Goal: Task Accomplishment & Management: Use online tool/utility

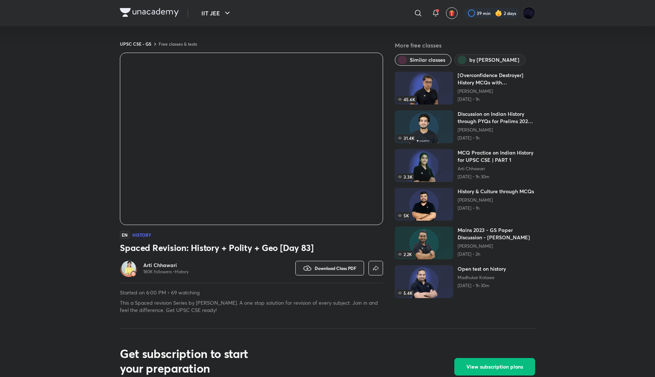
click at [371, 241] on div "EN History Spaced Revision: History + Polity + Geo [Day 83] Arti Chhawari 180K …" at bounding box center [251, 183] width 263 height 261
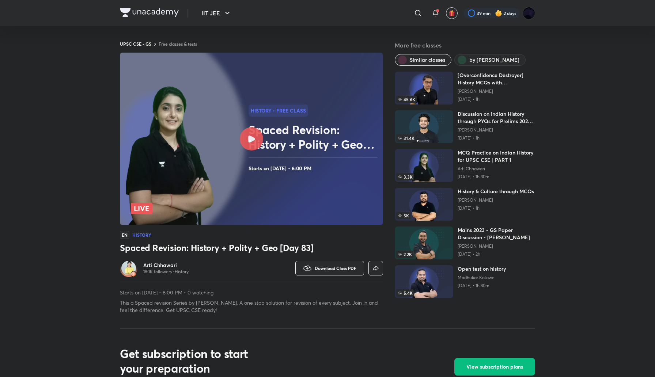
click at [257, 142] on div at bounding box center [251, 138] width 23 height 23
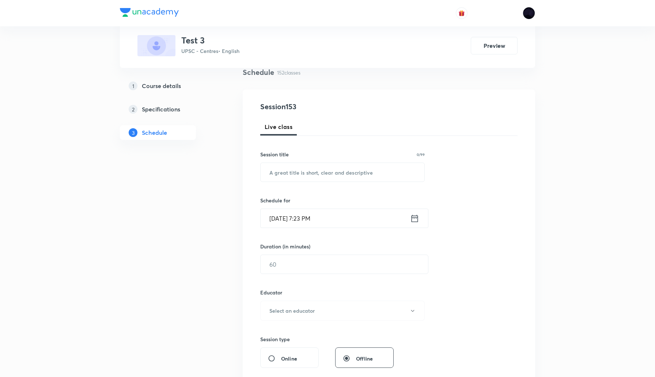
scroll to position [80, 0]
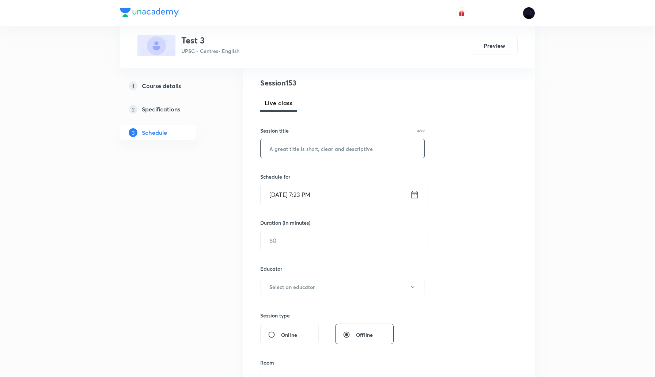
click at [311, 150] on input "text" at bounding box center [343, 148] width 164 height 19
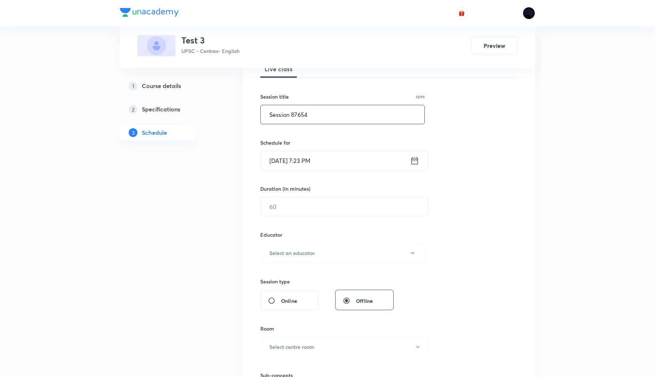
scroll to position [121, 0]
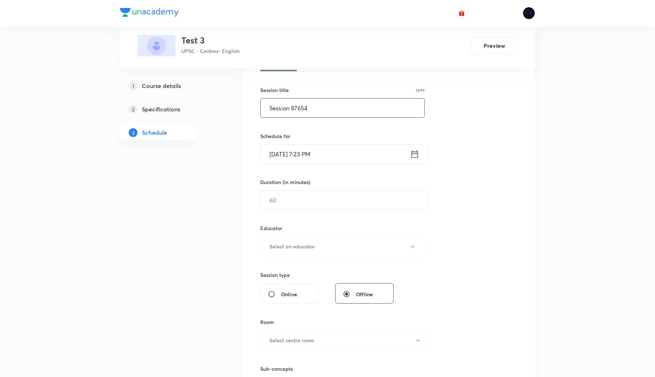
type input "Session 87654"
click at [415, 154] on icon at bounding box center [415, 153] width 7 height 7
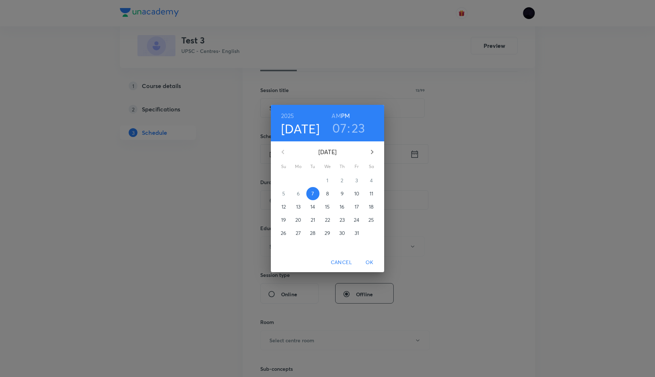
click at [357, 129] on h3 "23" at bounding box center [359, 127] width 14 height 15
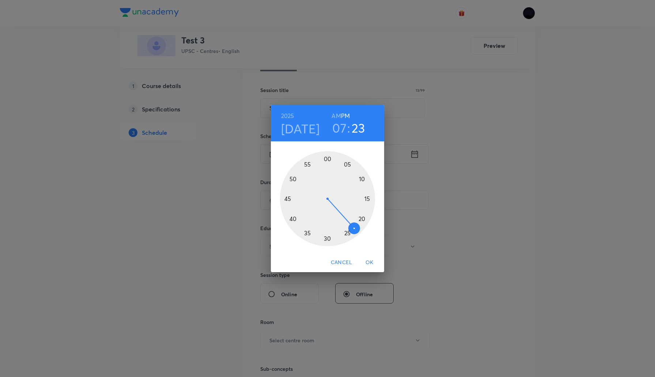
click at [307, 233] on div at bounding box center [327, 198] width 95 height 95
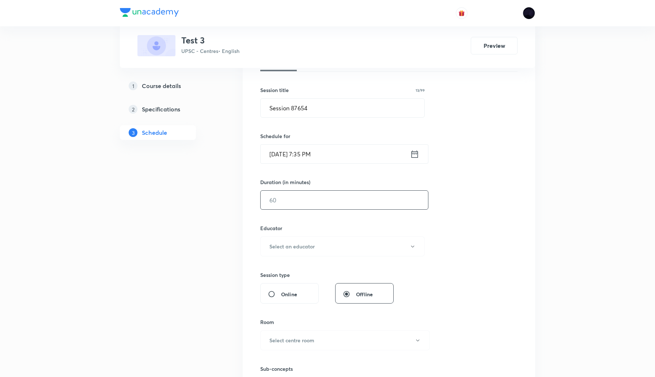
click at [303, 197] on input "text" at bounding box center [344, 200] width 167 height 19
type input "10"
click at [326, 241] on button "Select an educator" at bounding box center [342, 247] width 165 height 20
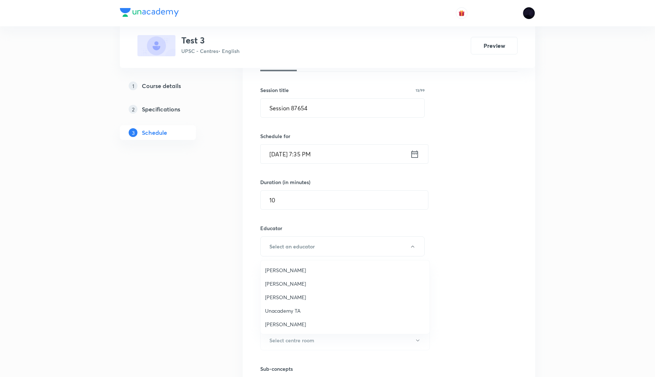
click at [283, 271] on span "Rahul Tilwani" at bounding box center [345, 271] width 160 height 8
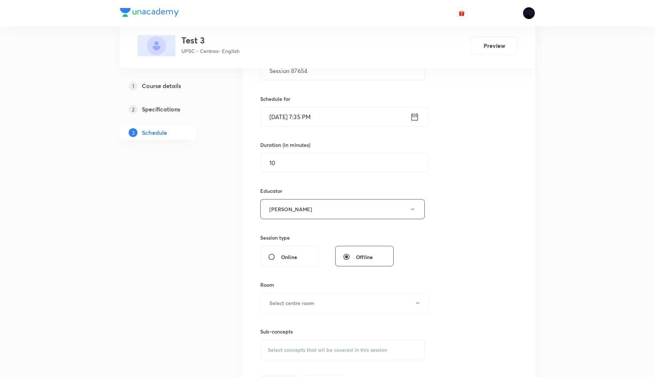
scroll to position [160, 0]
click at [315, 208] on button "Rahul Tilwani" at bounding box center [342, 208] width 165 height 20
click at [282, 285] on span "Megha Gor" at bounding box center [345, 286] width 160 height 8
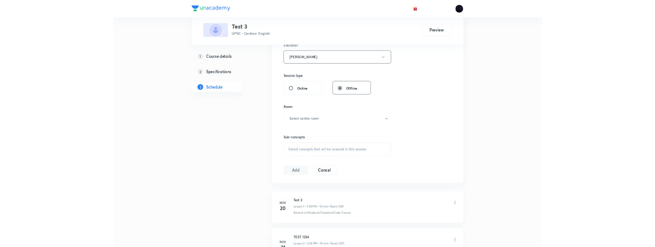
scroll to position [283, 0]
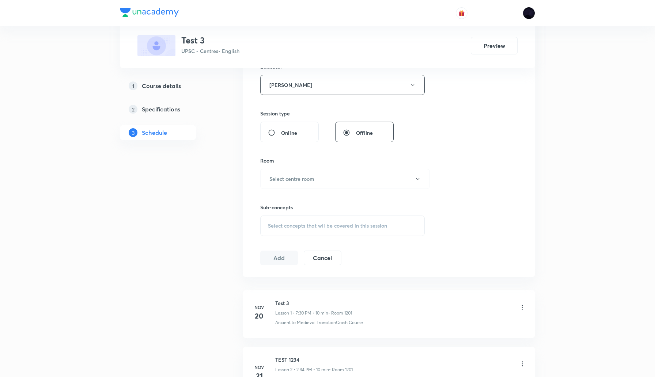
click at [270, 133] on input "Online" at bounding box center [274, 132] width 13 height 7
radio input "true"
radio input "false"
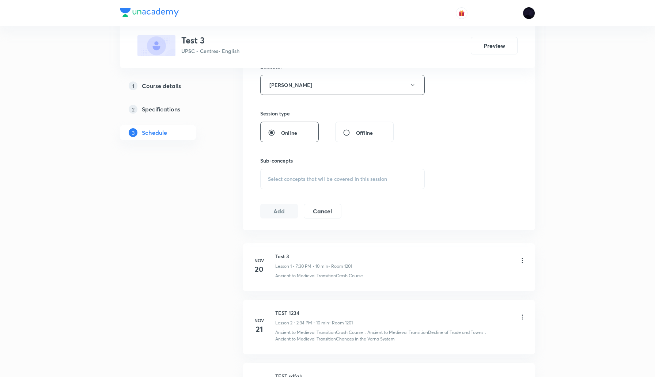
click at [290, 180] on span "Select concepts that wil be covered in this session" at bounding box center [327, 179] width 119 height 6
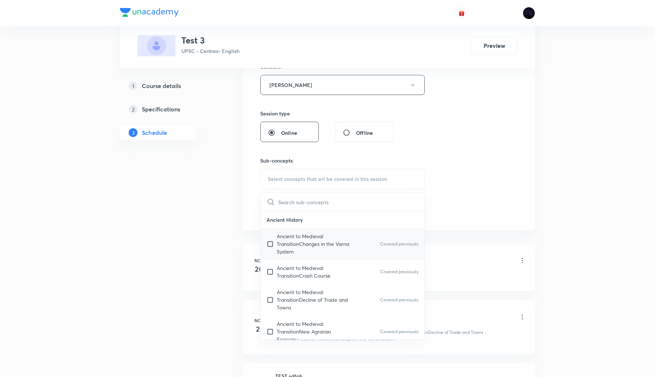
click at [307, 249] on p "Ancient to Medieval TransitionChanges in the Varna System" at bounding box center [314, 244] width 74 height 23
checkbox input "true"
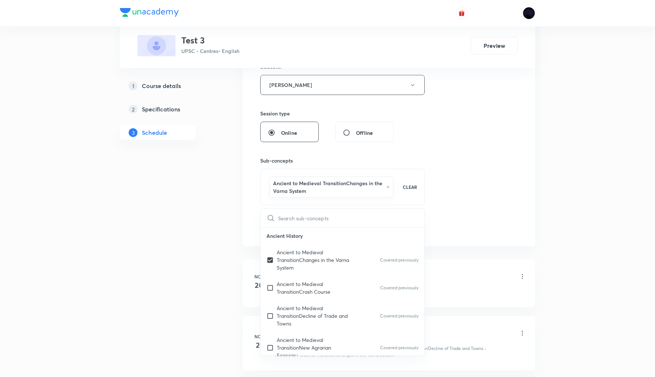
click at [488, 166] on div "Session 153 Live class Session title 13/99 Session 87654 ​ Schedule for Oct 7, …" at bounding box center [388, 54] width 257 height 359
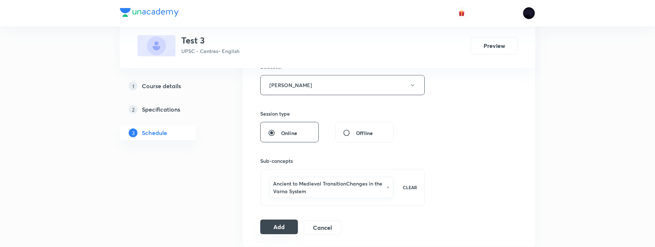
click at [271, 226] on button "Add" at bounding box center [279, 226] width 38 height 15
radio input "false"
radio input "true"
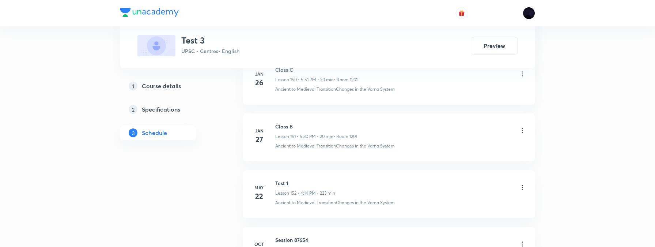
scroll to position [8825, 0]
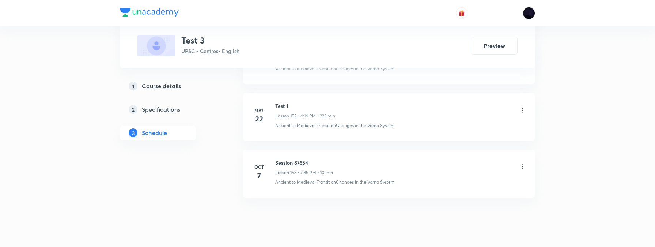
scroll to position [9192, 0]
click at [524, 161] on icon at bounding box center [522, 162] width 7 height 7
click at [476, 182] on li "Edit" at bounding box center [486, 182] width 80 height 14
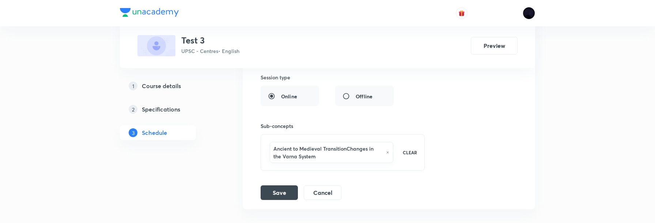
scroll to position [9094, 0]
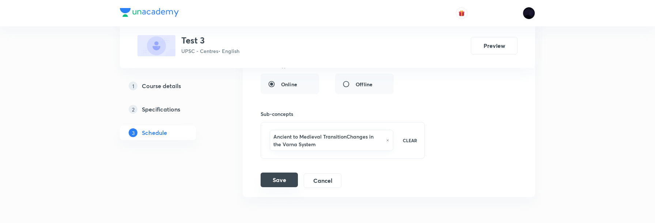
click at [274, 181] on button "Save" at bounding box center [279, 180] width 37 height 15
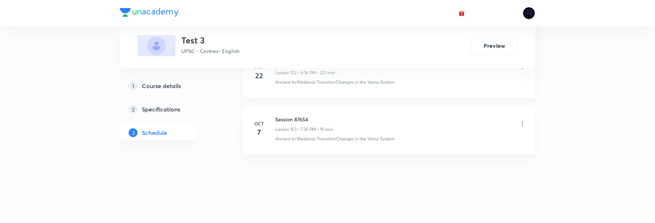
scroll to position [8848, 0]
click at [522, 122] on icon at bounding box center [522, 123] width 7 height 7
click at [458, 140] on p "Edit" at bounding box center [456, 142] width 9 height 8
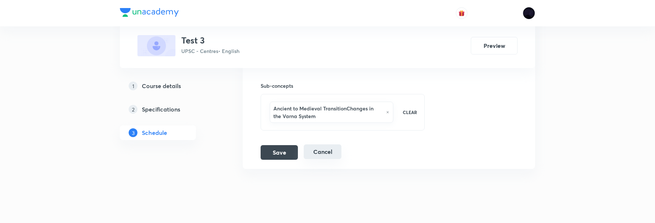
click at [329, 155] on button "Cancel" at bounding box center [323, 151] width 38 height 15
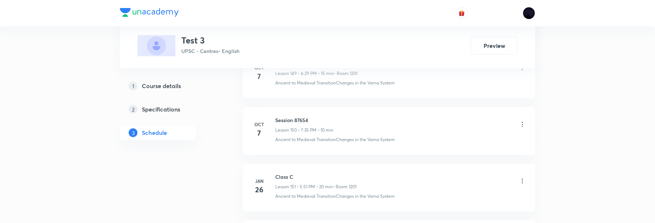
scroll to position [8674, 0]
click at [525, 125] on icon at bounding box center [522, 127] width 7 height 7
click at [422, 117] on div at bounding box center [327, 111] width 655 height 223
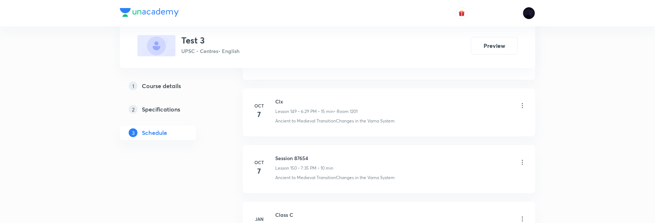
scroll to position [8643, 0]
click at [520, 157] on icon at bounding box center [522, 158] width 7 height 7
click at [458, 176] on p "Edit" at bounding box center [456, 177] width 9 height 8
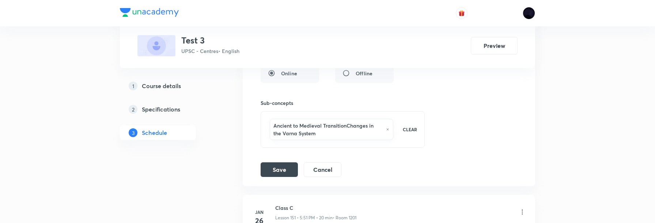
scroll to position [8938, 0]
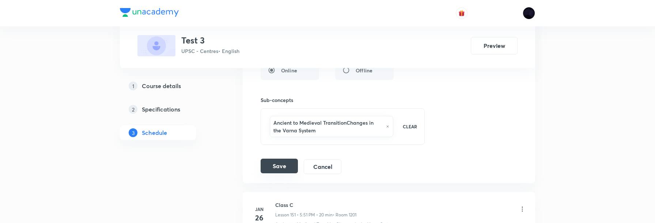
click at [278, 165] on button "Save" at bounding box center [279, 166] width 37 height 15
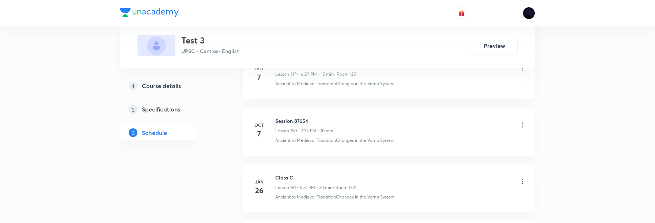
scroll to position [8676, 0]
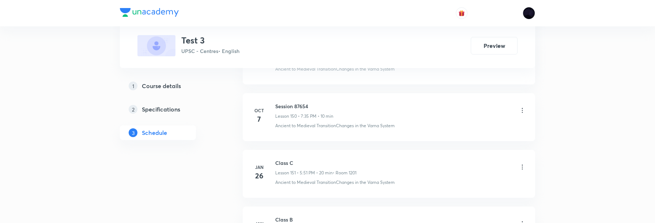
scroll to position [9072, 0]
click at [521, 114] on icon at bounding box center [522, 112] width 7 height 7
click at [476, 128] on li "Edit" at bounding box center [486, 131] width 80 height 14
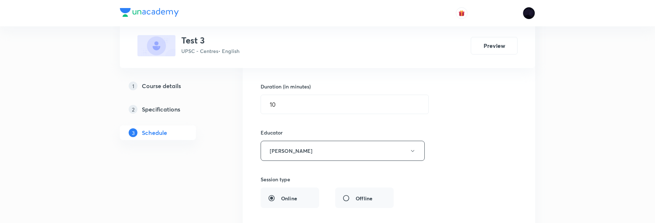
scroll to position [8801, 0]
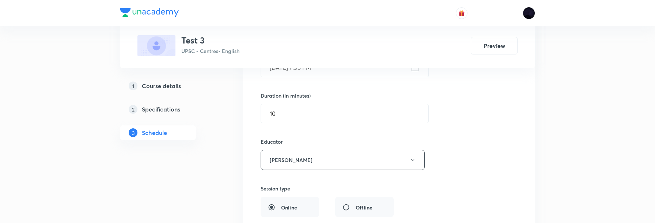
click at [487, 153] on div "Session title 13/99 Session 87654 ​ Schedule for Oct 7, 2025, 7:35 PM ​ Duratio…" at bounding box center [389, 148] width 257 height 326
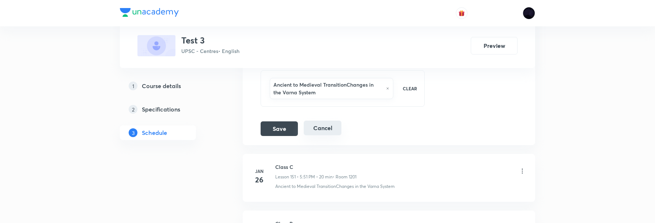
click at [331, 131] on button "Cancel" at bounding box center [323, 128] width 38 height 15
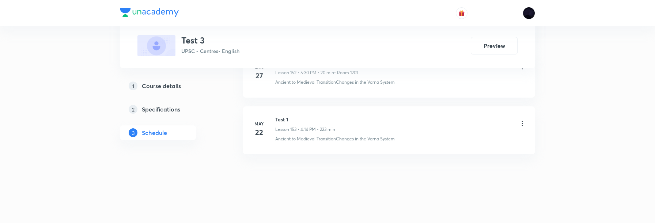
scroll to position [8848, 0]
click at [530, 14] on img at bounding box center [529, 13] width 12 height 12
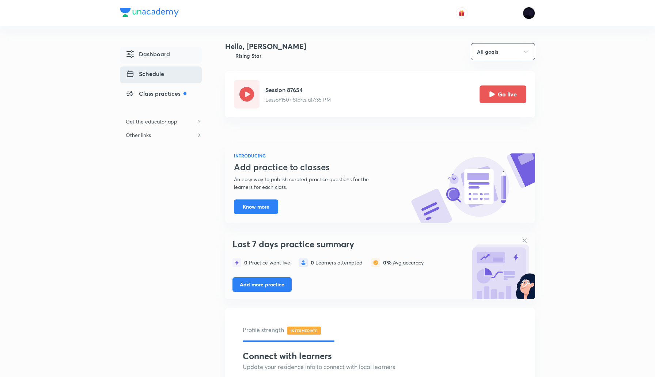
click at [159, 75] on span "Schedule" at bounding box center [145, 73] width 38 height 9
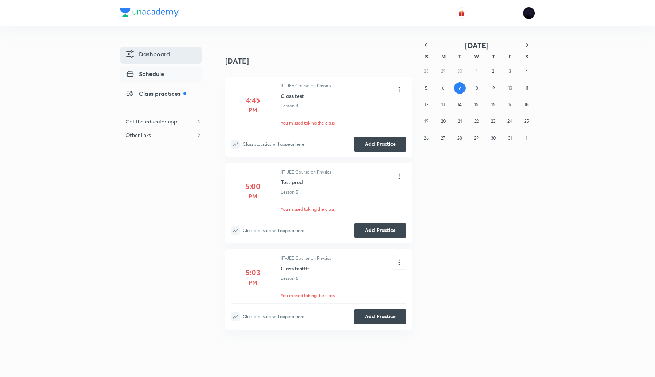
click at [169, 56] on span "Dashboard" at bounding box center [148, 54] width 44 height 9
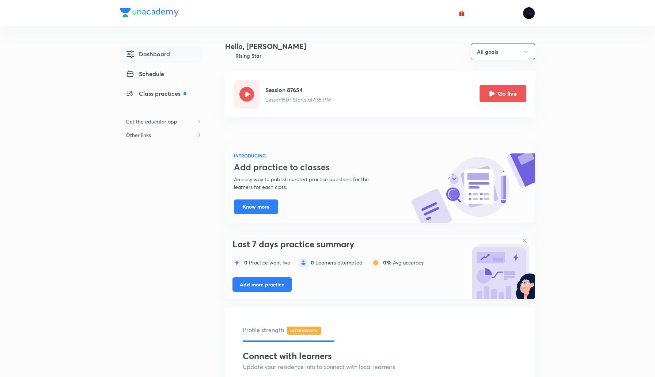
click at [494, 96] on icon "Go live" at bounding box center [492, 94] width 6 height 6
